Goal: Task Accomplishment & Management: Use online tool/utility

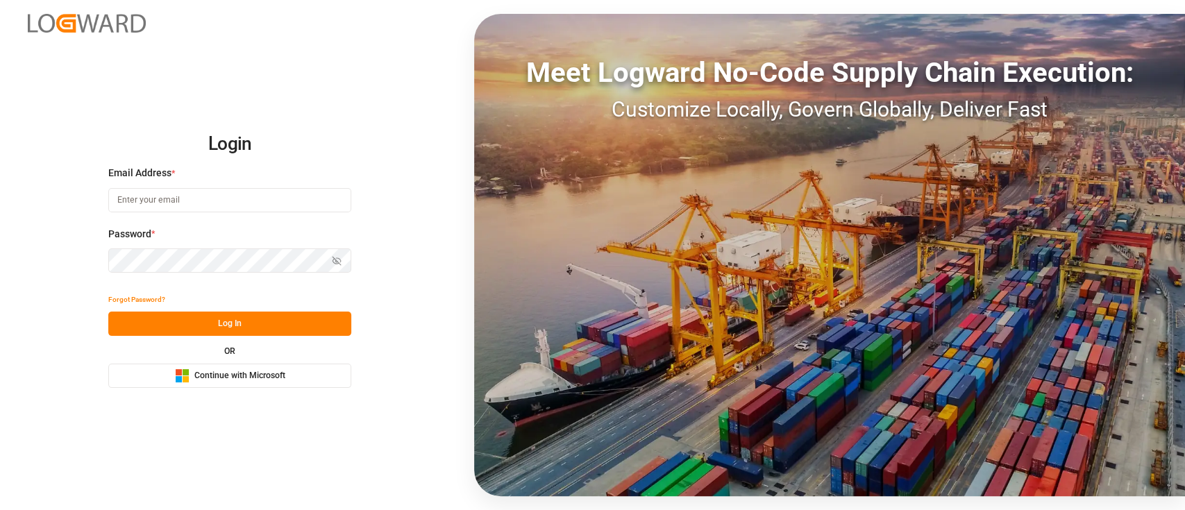
click at [272, 366] on button "Microsoft Logo Continue with Microsoft" at bounding box center [229, 376] width 243 height 24
click at [244, 369] on div "Microsoft Logo Continue with Microsoft" at bounding box center [230, 375] width 110 height 15
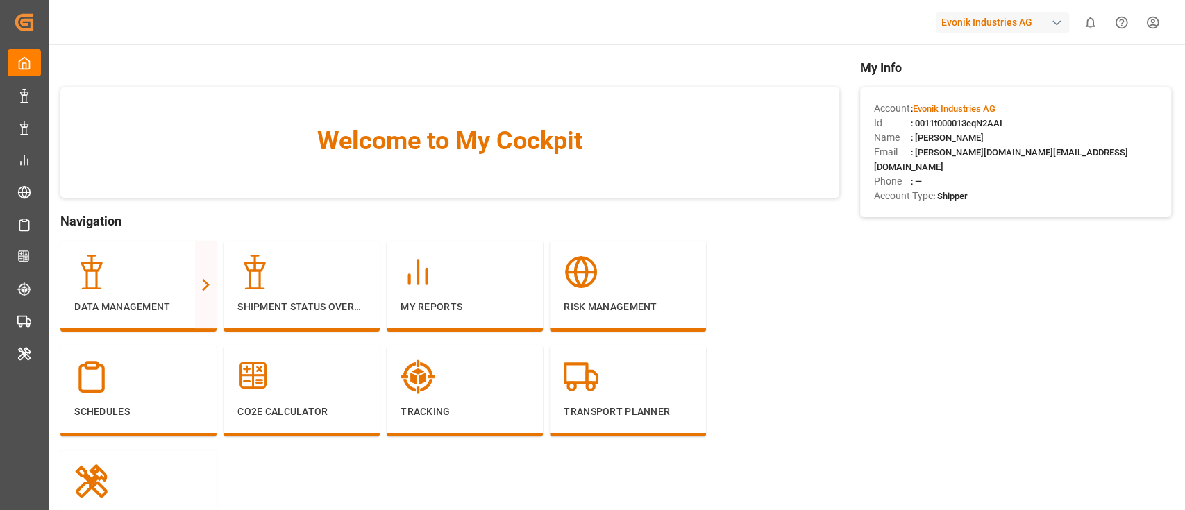
click at [1028, 17] on div "Evonik Industries AG" at bounding box center [1001, 22] width 133 height 20
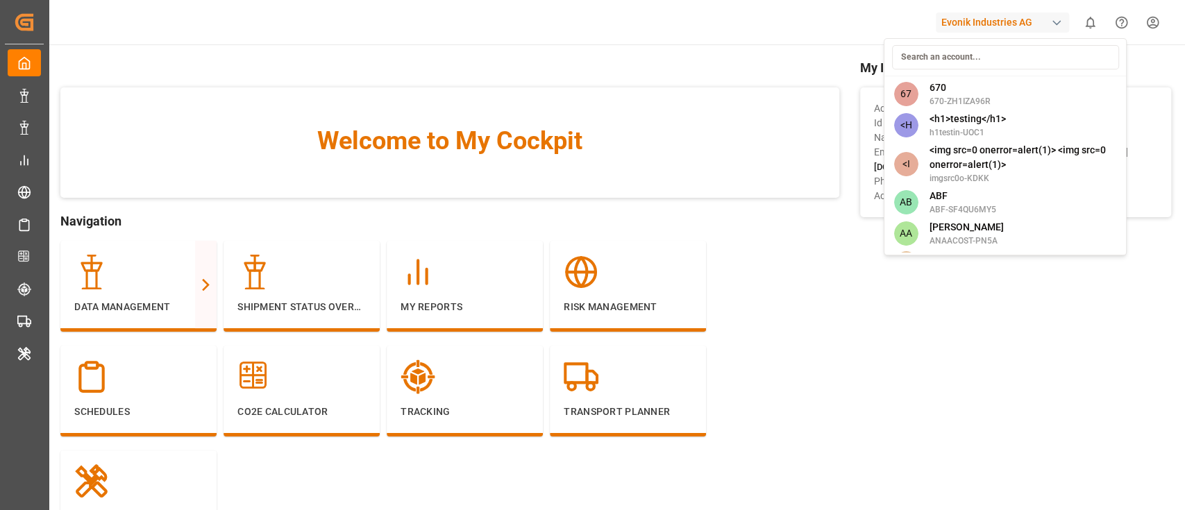
click at [767, 296] on html "Created by potrace 1.15, written by Peter Selinger 2001-2017 Created by potrace…" at bounding box center [592, 255] width 1185 height 510
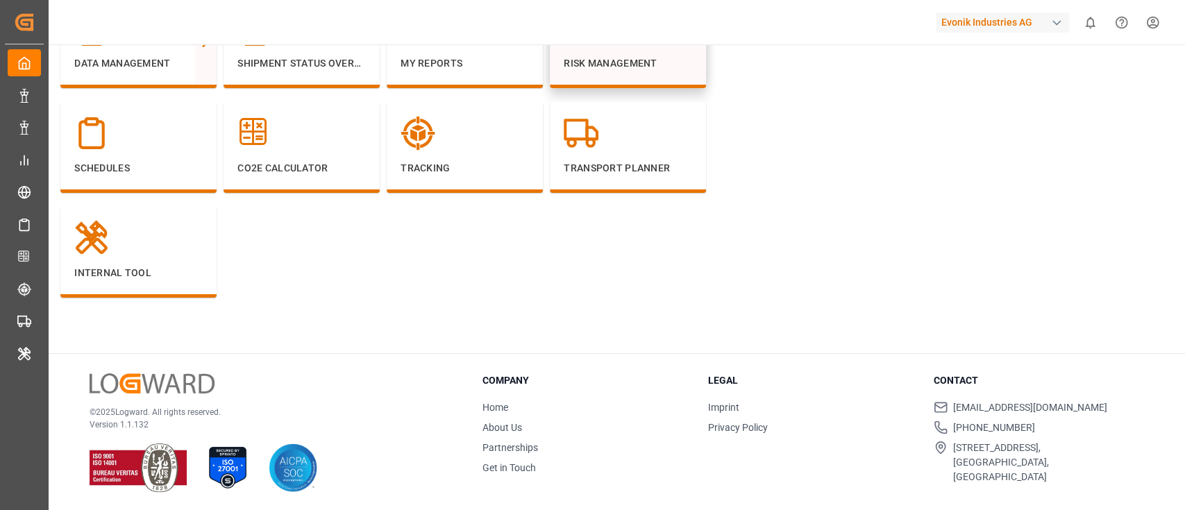
scroll to position [10, 0]
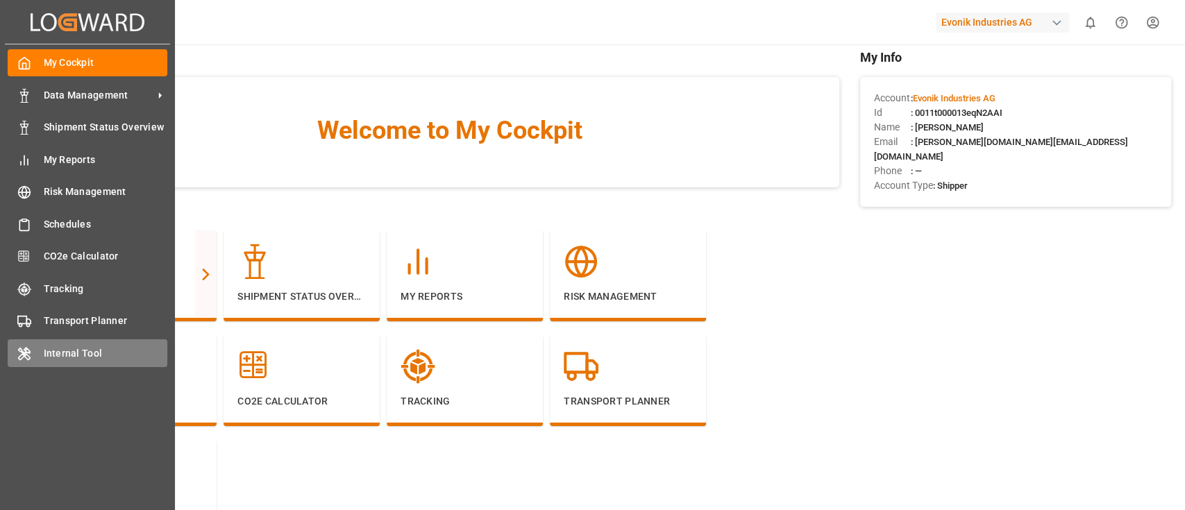
click at [26, 363] on div "Internal Tool Internal Tool" at bounding box center [88, 352] width 160 height 27
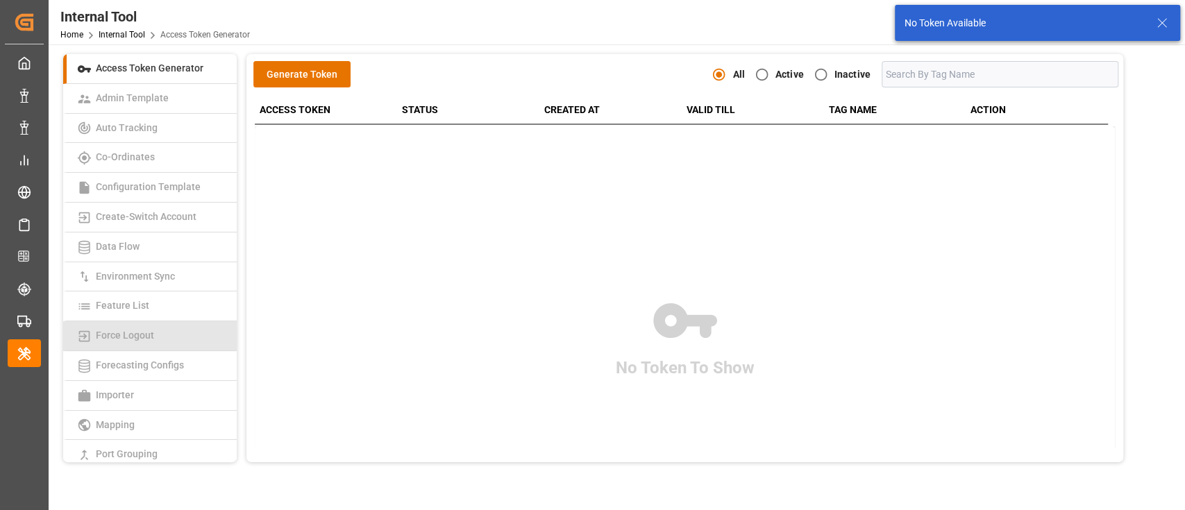
scroll to position [337, 0]
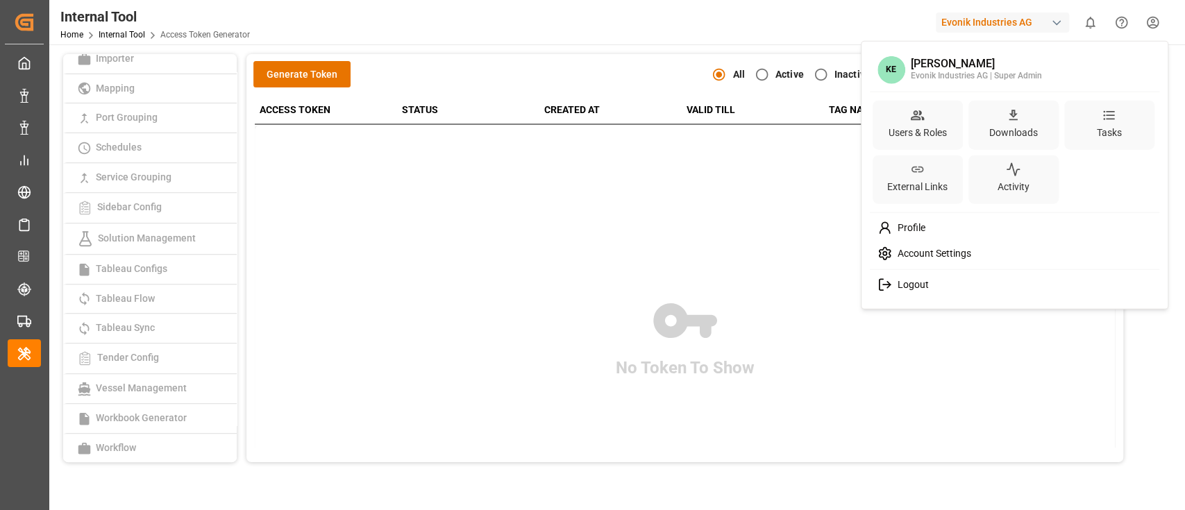
click at [1144, 34] on html "Created by potrace 1.15, written by Peter Selinger 2001-2017 Created by potrace…" at bounding box center [592, 255] width 1185 height 510
click at [772, 102] on html "Created by potrace 1.15, written by Peter Selinger 2001-2017 Created by potrace…" at bounding box center [592, 255] width 1185 height 510
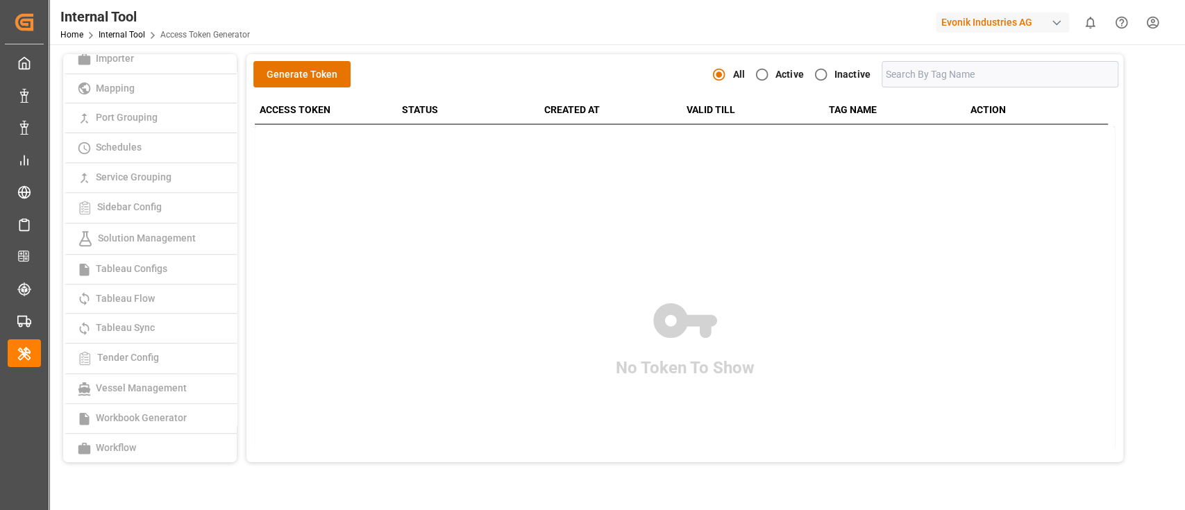
click at [1056, 98] on th "ACTION" at bounding box center [1036, 109] width 142 height 27
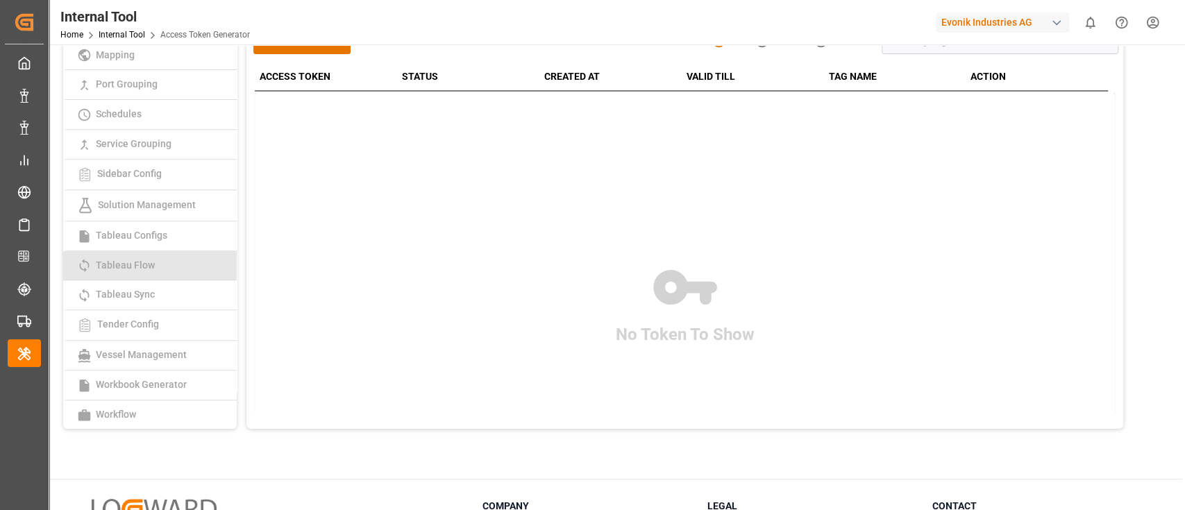
scroll to position [55, 0]
